Goal: Task Accomplishment & Management: Manage account settings

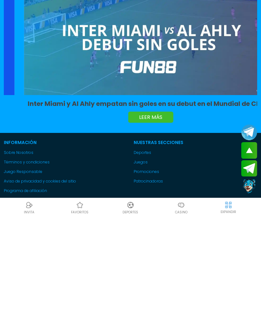
scroll to position [1841, 0]
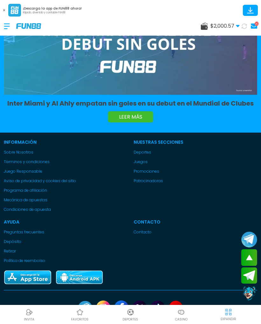
click at [203, 24] on icon at bounding box center [204, 26] width 7 height 7
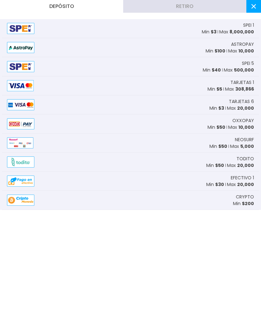
click at [213, 4] on button "Retiro" at bounding box center [184, 6] width 123 height 13
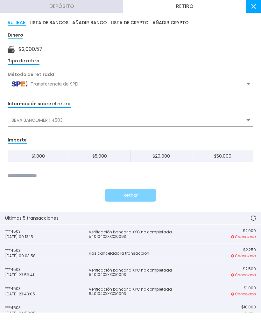
click at [89, 167] on div "$ 1,000 $ 5,000 $ 20,000 $ 50,000" at bounding box center [130, 164] width 245 height 29
click at [87, 168] on div "$ 1,000 $ 5,000 $ 20,000 $ 50,000" at bounding box center [130, 164] width 245 height 29
click at [70, 174] on input at bounding box center [130, 175] width 245 height 7
type input "*****"
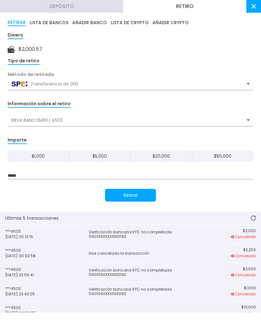
click at [141, 196] on button "Retirar" at bounding box center [130, 195] width 51 height 13
click at [252, 217] on icon at bounding box center [252, 217] width 5 height 5
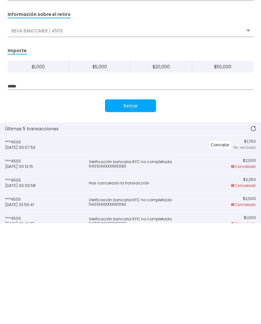
scroll to position [1964, 0]
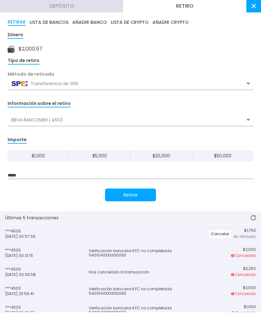
click at [257, 212] on button at bounding box center [252, 218] width 15 height 13
click at [257, 213] on button at bounding box center [252, 218] width 15 height 13
click at [253, 219] on icon at bounding box center [252, 217] width 5 height 5
click at [253, 10] on button at bounding box center [253, 6] width 15 height 13
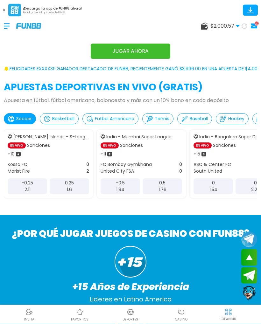
scroll to position [0, 0]
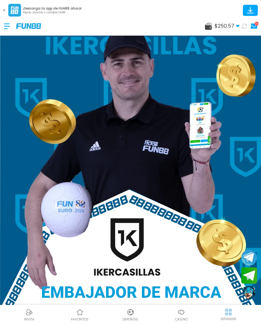
click at [208, 24] on icon at bounding box center [208, 26] width 7 height 7
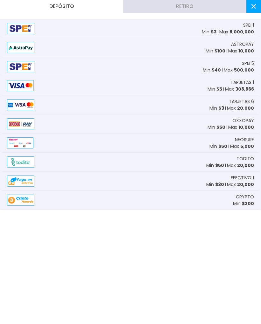
click at [216, 6] on button "Retiro" at bounding box center [184, 6] width 123 height 13
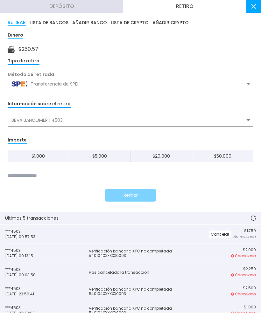
click at [253, 218] on icon at bounding box center [252, 217] width 5 height 5
click at [254, 216] on use at bounding box center [252, 217] width 5 height 5
click at [254, 216] on icon at bounding box center [252, 217] width 5 height 5
click at [257, 213] on button at bounding box center [252, 218] width 15 height 13
click at [251, 8] on icon at bounding box center [253, 6] width 4 height 4
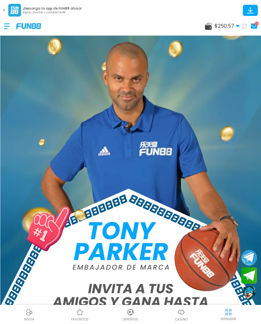
click at [207, 11] on div "¡Descarga la app de FUN88 ahora! Rápido, divertido y confiable FUN88" at bounding box center [130, 8] width 261 height 17
click at [207, 30] on use at bounding box center [208, 26] width 7 height 7
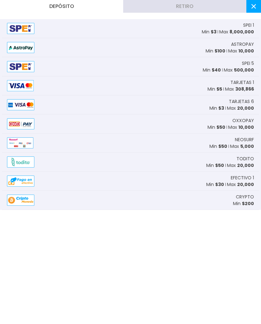
click at [213, 6] on button "Retiro" at bounding box center [184, 6] width 123 height 13
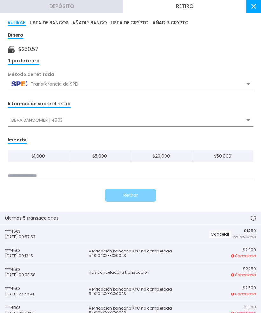
click at [255, 216] on use at bounding box center [252, 217] width 5 height 5
click at [252, 217] on icon at bounding box center [252, 217] width 5 height 5
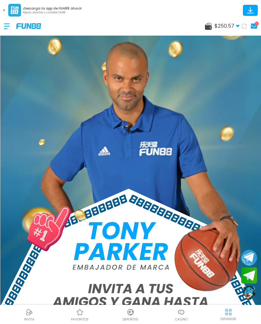
click at [206, 25] on use at bounding box center [208, 26] width 7 height 7
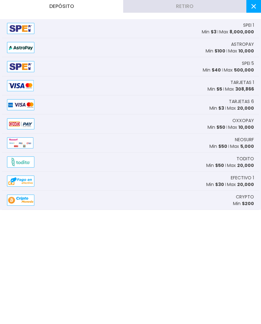
click at [209, 8] on button "Retiro" at bounding box center [184, 6] width 123 height 13
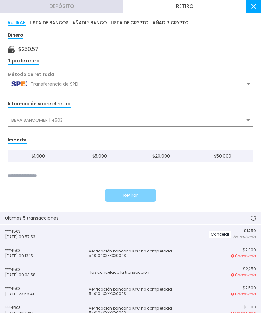
click at [253, 215] on button at bounding box center [252, 218] width 15 height 13
click at [249, 217] on button at bounding box center [252, 218] width 15 height 13
click at [253, 214] on button at bounding box center [252, 218] width 15 height 13
click at [253, 218] on icon at bounding box center [252, 217] width 5 height 5
click at [254, 221] on button at bounding box center [252, 218] width 15 height 13
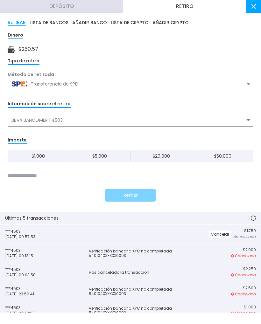
click at [252, 216] on icon at bounding box center [252, 217] width 5 height 5
click at [255, 10] on button at bounding box center [253, 6] width 15 height 13
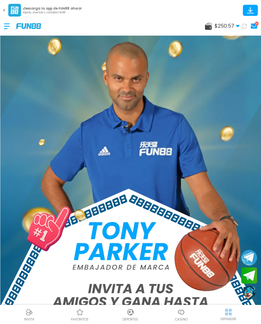
click at [209, 27] on use at bounding box center [208, 26] width 7 height 7
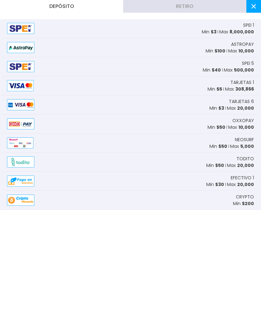
click at [219, 8] on button "Retiro" at bounding box center [184, 6] width 123 height 13
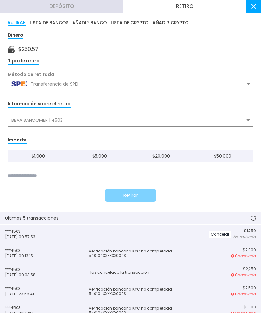
click at [255, 218] on icon at bounding box center [252, 217] width 5 height 5
click at [250, 216] on icon at bounding box center [252, 217] width 5 height 5
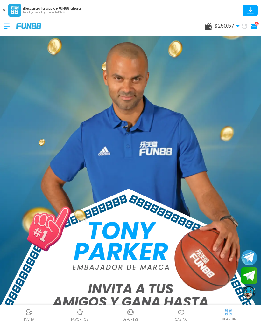
click at [208, 24] on icon at bounding box center [208, 26] width 7 height 7
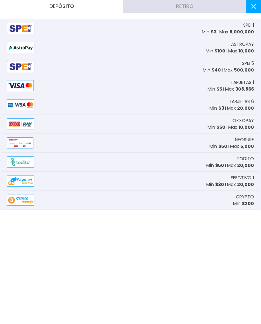
click at [211, 8] on button "Retiro" at bounding box center [184, 6] width 123 height 13
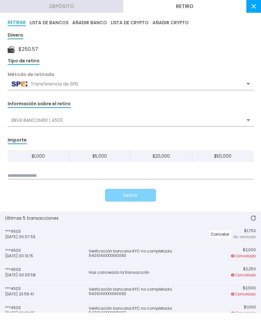
click at [253, 217] on icon at bounding box center [252, 217] width 5 height 5
click at [253, 213] on button at bounding box center [252, 218] width 15 height 13
click at [256, 215] on button at bounding box center [252, 218] width 15 height 13
click at [255, 215] on icon at bounding box center [252, 217] width 5 height 5
click at [253, 215] on button at bounding box center [252, 218] width 15 height 13
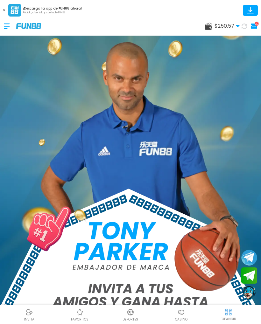
click at [207, 23] on icon at bounding box center [208, 26] width 7 height 7
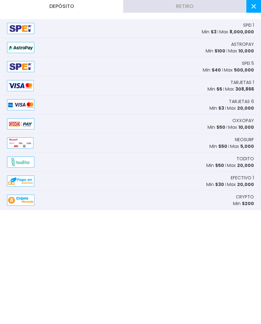
click at [202, 12] on button "Retiro" at bounding box center [184, 6] width 123 height 13
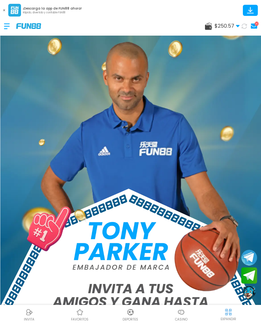
click at [207, 23] on icon at bounding box center [208, 26] width 7 height 7
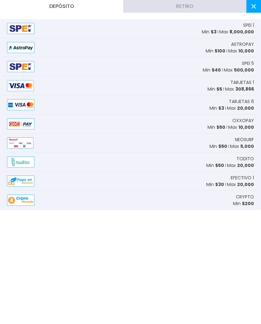
click at [212, 5] on button "Retiro" at bounding box center [184, 6] width 123 height 13
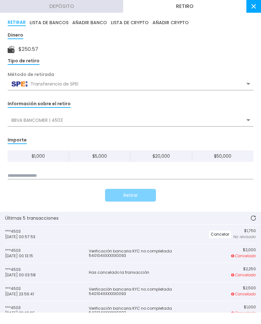
click at [258, 215] on button at bounding box center [252, 218] width 15 height 13
click at [256, 9] on button at bounding box center [253, 6] width 15 height 13
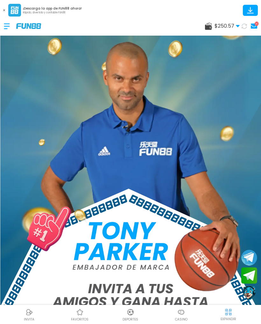
click at [207, 26] on use at bounding box center [208, 26] width 7 height 7
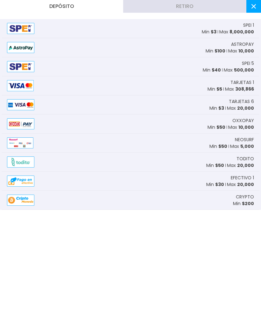
click at [217, 3] on button "Retiro" at bounding box center [184, 6] width 123 height 13
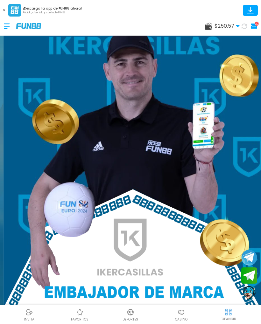
scroll to position [67, 0]
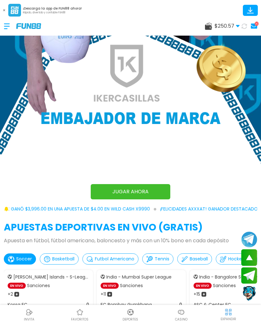
click at [97, 302] on div "India - Mumbai Super League EN VIVO Sanciones + 11 FC Bombay Gymkhana 0 United …" at bounding box center [141, 304] width 89 height 68
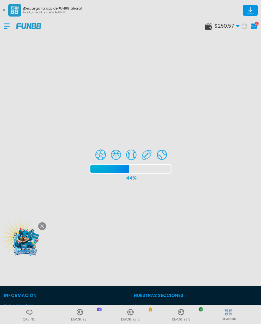
click at [38, 26] on div at bounding box center [130, 162] width 261 height 324
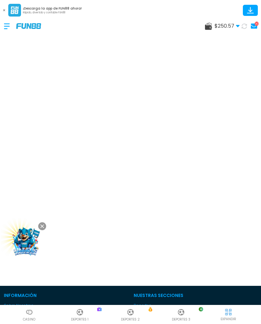
click at [38, 28] on img at bounding box center [28, 25] width 25 height 5
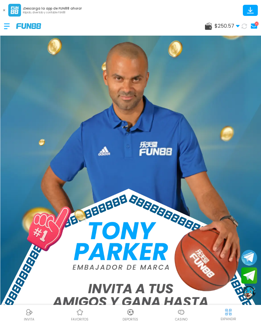
click at [205, 29] on use at bounding box center [208, 26] width 7 height 7
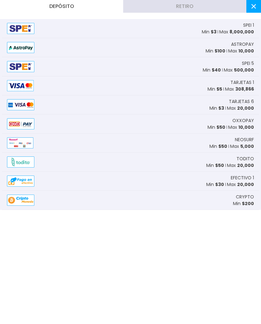
click at [215, 2] on button "Retiro" at bounding box center [184, 6] width 123 height 13
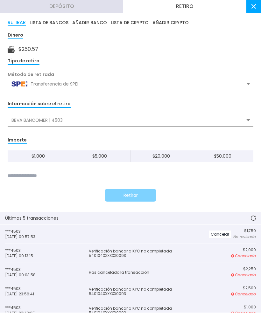
click at [251, 216] on use at bounding box center [252, 217] width 5 height 5
click at [251, 219] on use at bounding box center [252, 217] width 5 height 5
click at [252, 218] on icon at bounding box center [252, 217] width 5 height 5
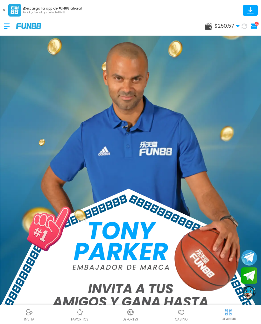
click at [205, 24] on icon at bounding box center [208, 26] width 7 height 7
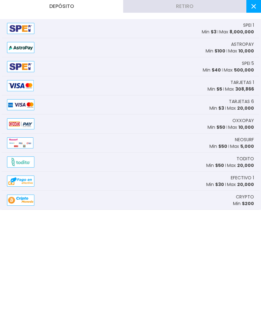
click at [217, 4] on button "Retiro" at bounding box center [184, 6] width 123 height 13
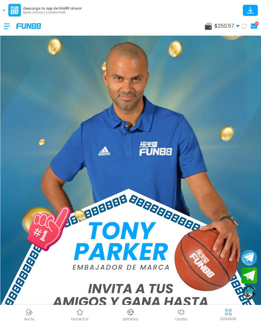
click at [209, 23] on icon at bounding box center [208, 26] width 7 height 7
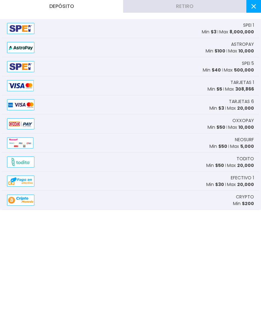
click at [216, 5] on button "Retiro" at bounding box center [184, 6] width 123 height 13
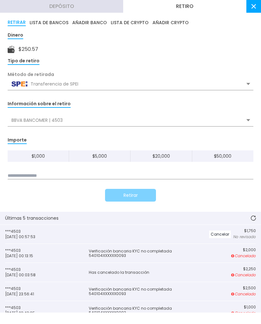
click at [253, 215] on use at bounding box center [252, 217] width 5 height 5
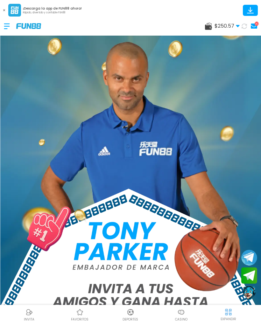
click at [210, 23] on icon at bounding box center [208, 26] width 7 height 7
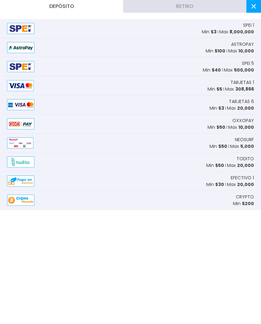
click at [216, 4] on button "Retiro" at bounding box center [184, 6] width 123 height 13
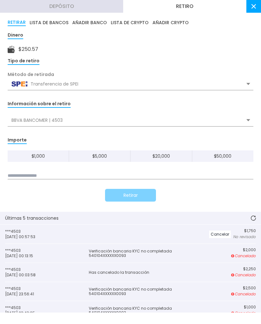
click at [250, 7] on button at bounding box center [253, 6] width 15 height 13
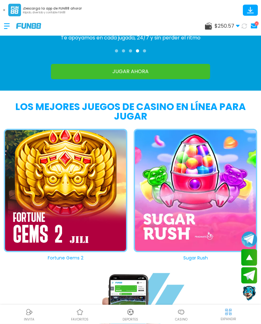
scroll to position [589, 0]
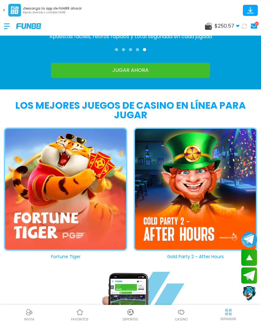
click at [205, 27] on use at bounding box center [208, 26] width 7 height 7
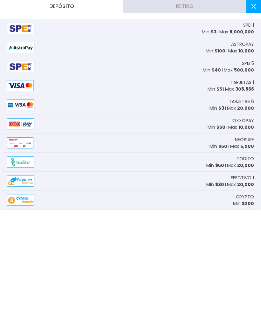
click at [207, 7] on button "Retiro" at bounding box center [184, 6] width 123 height 13
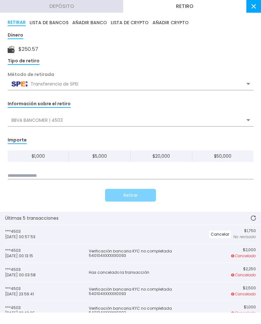
click at [249, 12] on button at bounding box center [253, 6] width 15 height 13
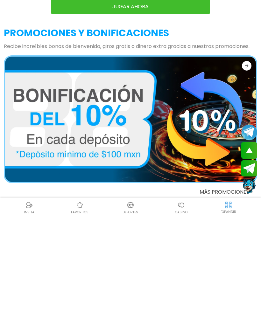
scroll to position [1118, 0]
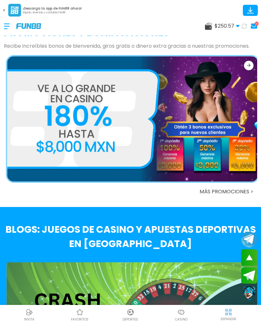
click at [211, 26] on use at bounding box center [208, 26] width 7 height 7
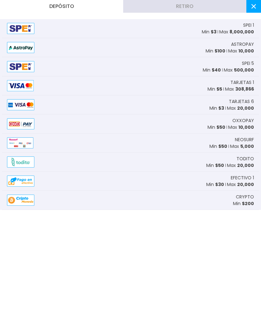
click at [198, 8] on button "Retiro" at bounding box center [184, 6] width 123 height 13
